Goal: Task Accomplishment & Management: Complete application form

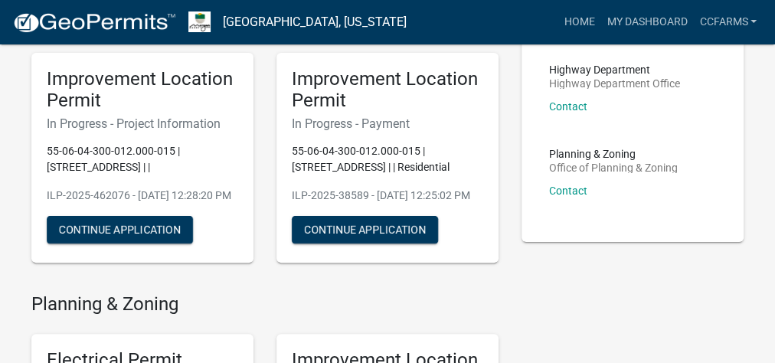
scroll to position [122, 0]
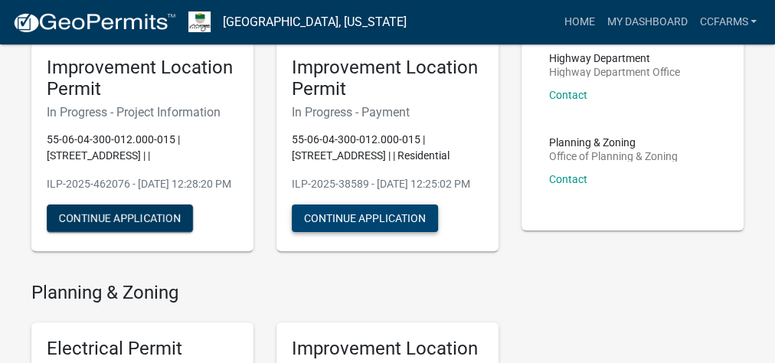
click at [387, 232] on button "Continue Application" at bounding box center [365, 218] width 146 height 28
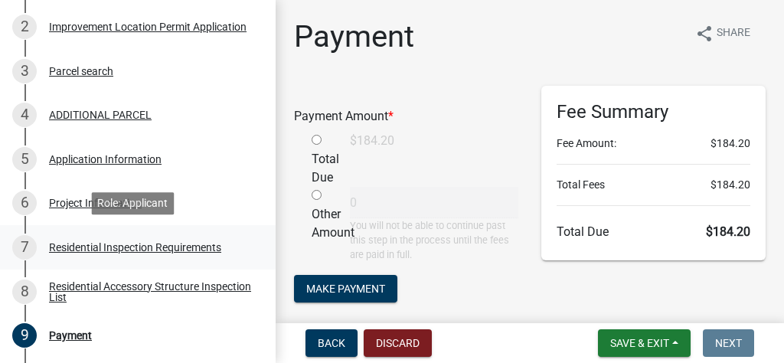
scroll to position [306, 0]
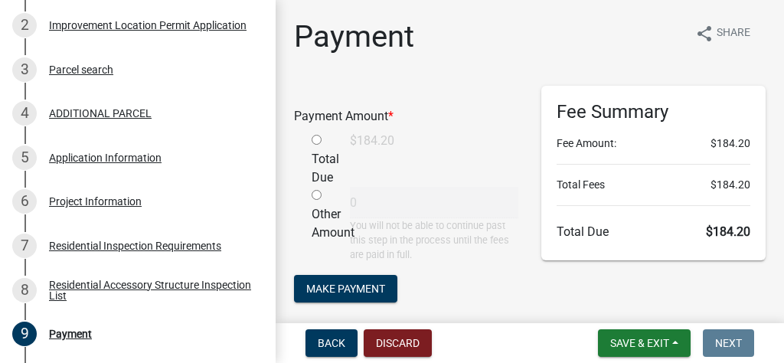
click at [314, 140] on input "radio" at bounding box center [317, 140] width 10 height 10
radio input "true"
type input "184.2"
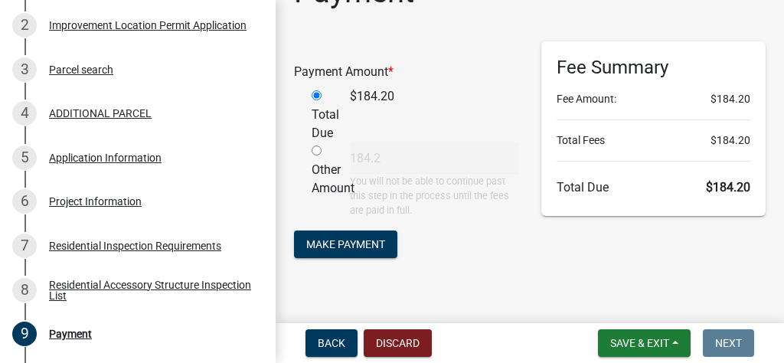
scroll to position [61, 0]
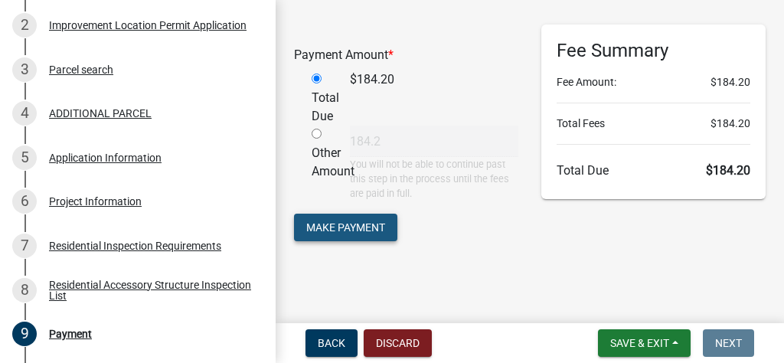
click at [341, 222] on span "Make Payment" at bounding box center [345, 226] width 79 height 12
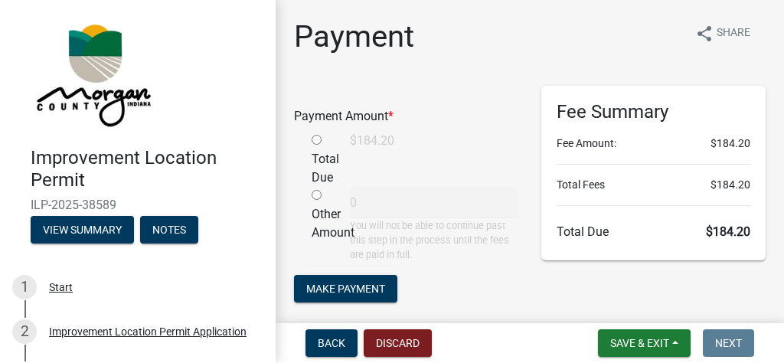
scroll to position [61, 0]
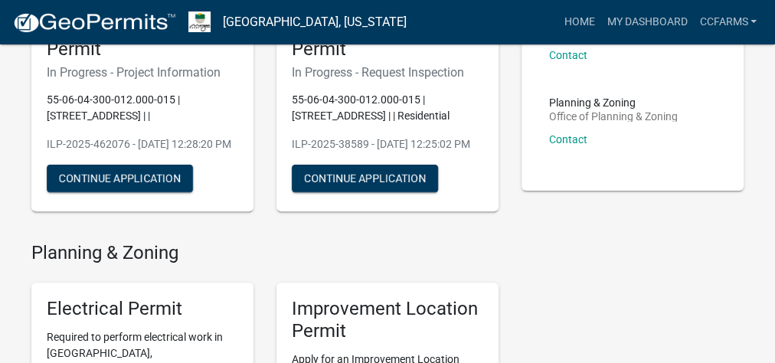
scroll to position [184, 0]
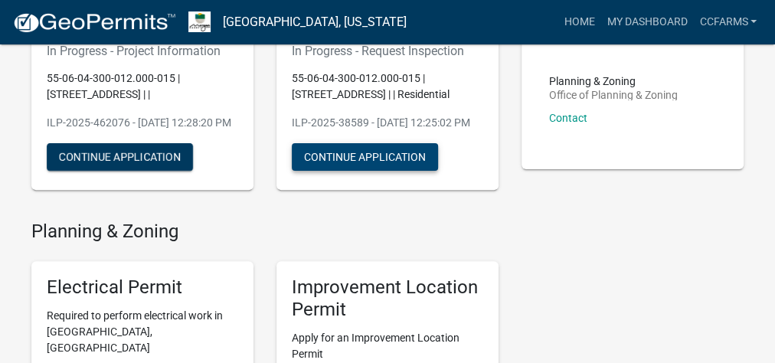
click at [392, 171] on button "Continue Application" at bounding box center [365, 157] width 146 height 28
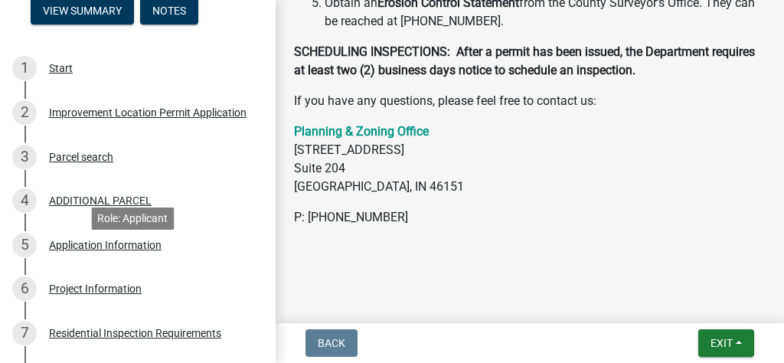
scroll to position [529, 0]
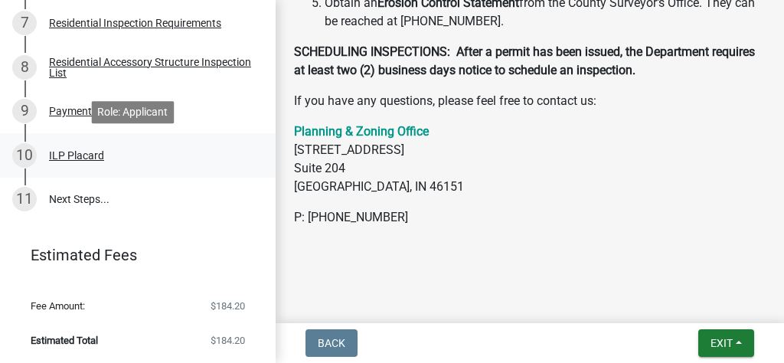
click at [63, 150] on div "ILP Placard" at bounding box center [76, 155] width 55 height 11
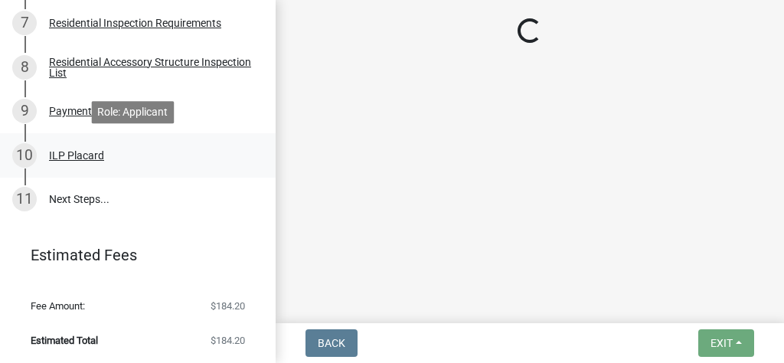
scroll to position [0, 0]
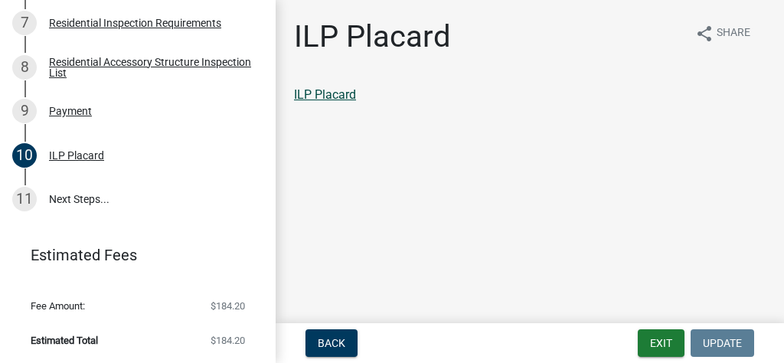
click at [348, 92] on link "ILP Placard" at bounding box center [325, 94] width 62 height 15
click at [106, 194] on link "11 Next Steps..." at bounding box center [138, 200] width 276 height 44
